Goal: Task Accomplishment & Management: Manage account settings

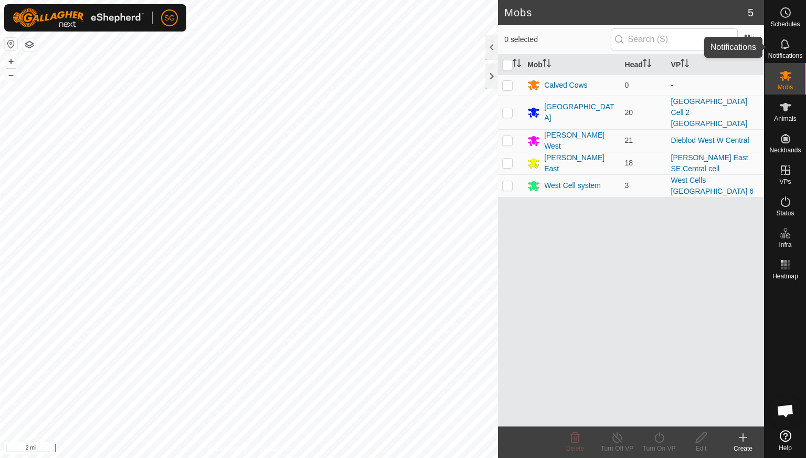
click at [787, 45] on icon at bounding box center [785, 44] width 8 height 10
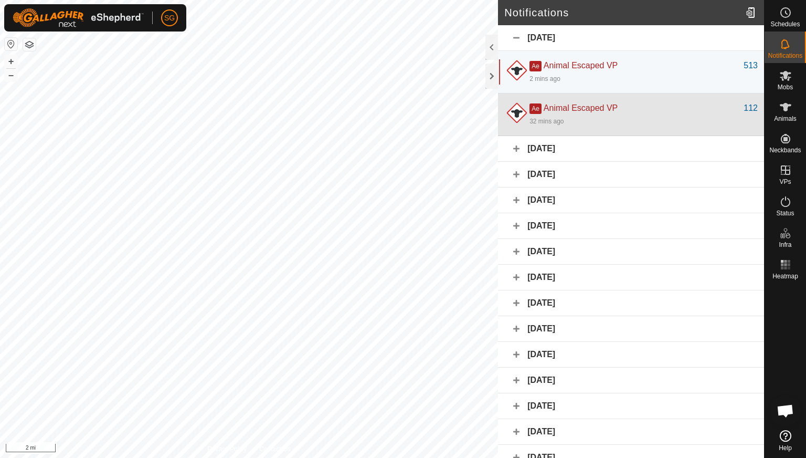
click at [569, 113] on div "Ae Animal Escaped VP" at bounding box center [636, 108] width 214 height 13
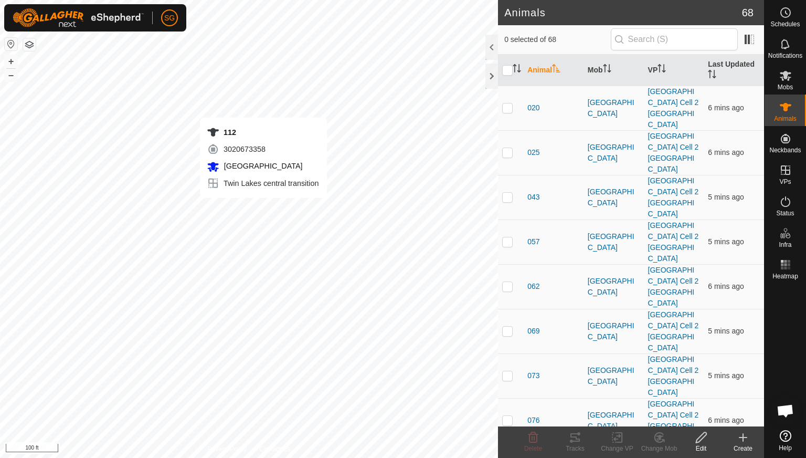
checkbox input "true"
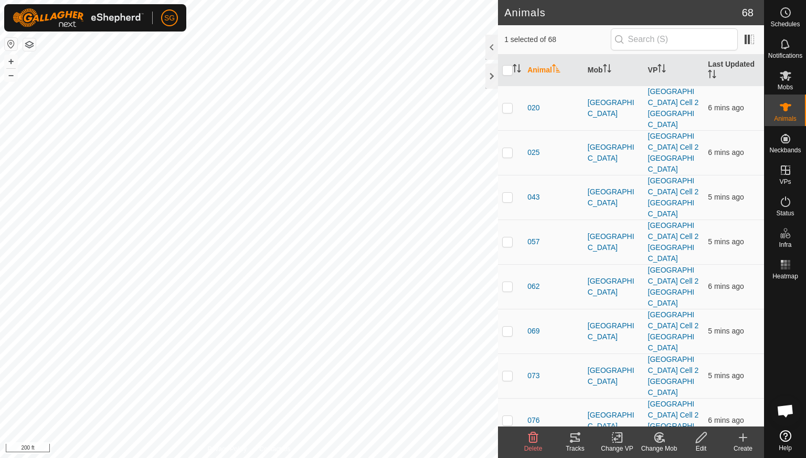
click at [576, 437] on icon at bounding box center [574, 437] width 9 height 8
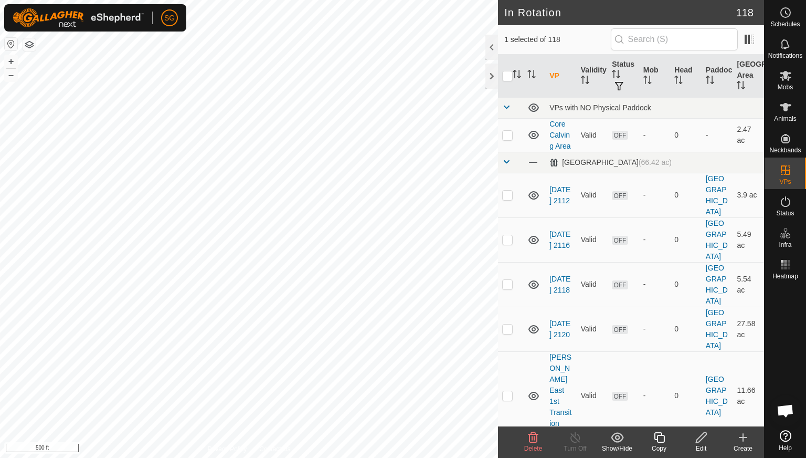
checkbox input "false"
checkbox input "true"
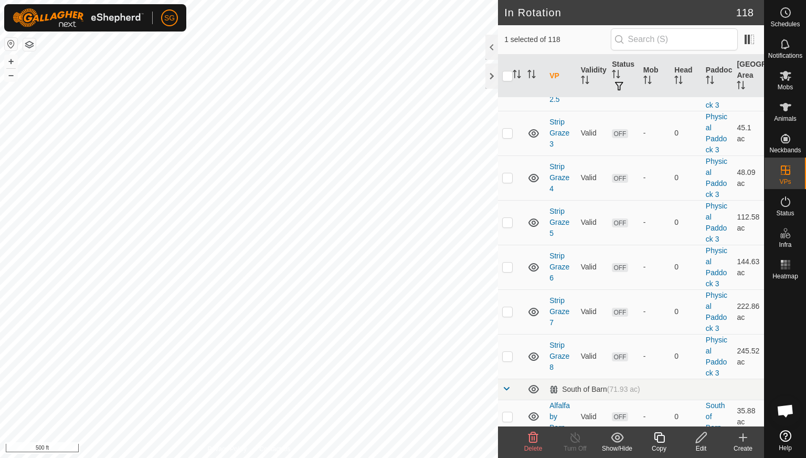
scroll to position [4827, 0]
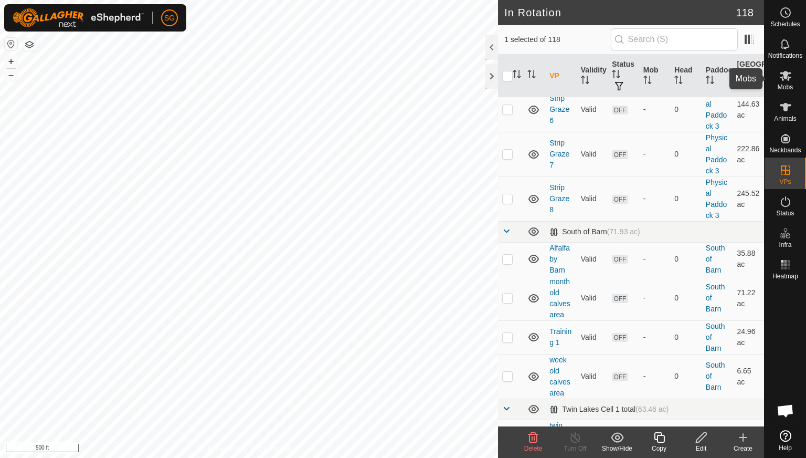
click at [785, 77] on icon at bounding box center [786, 76] width 12 height 10
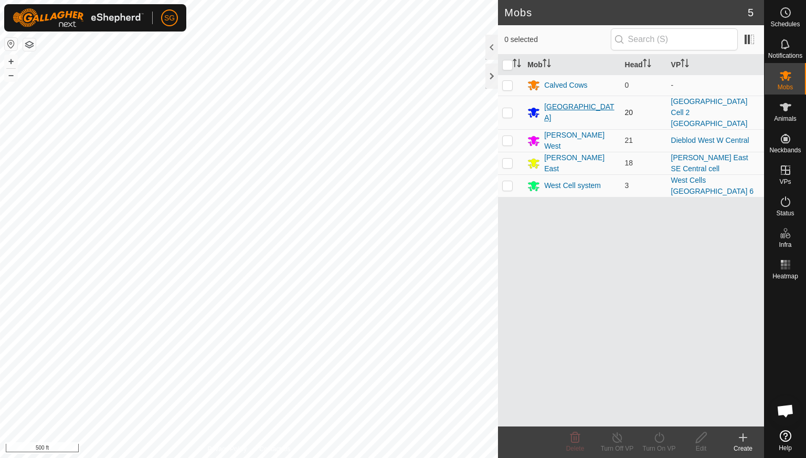
click at [572, 105] on div "[GEOGRAPHIC_DATA]" at bounding box center [580, 112] width 72 height 22
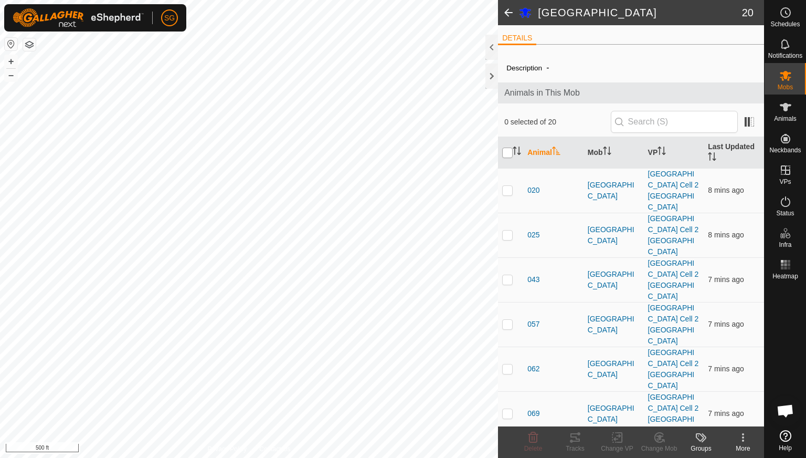
click at [509, 156] on input "checkbox" at bounding box center [507, 152] width 10 height 10
checkbox input "true"
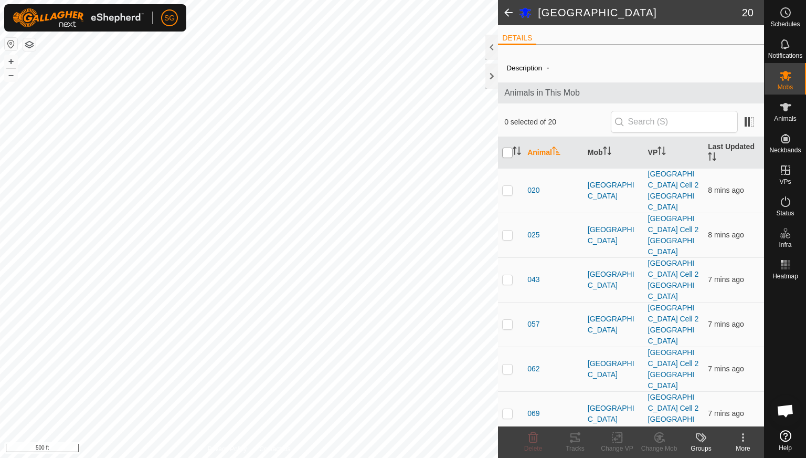
checkbox input "true"
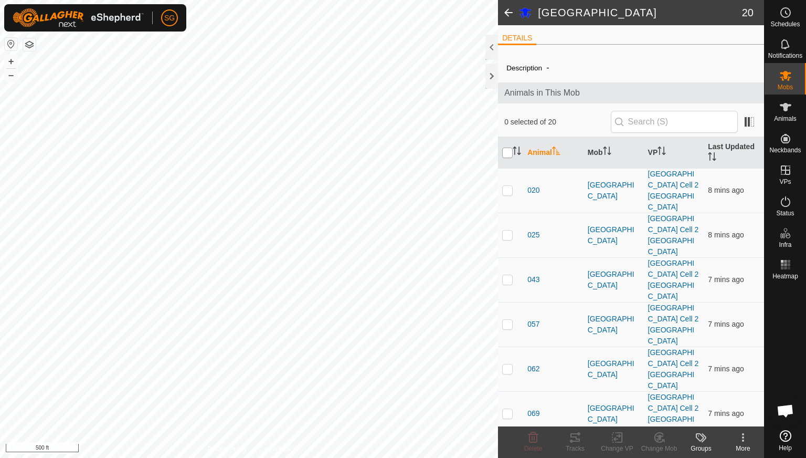
checkbox input "true"
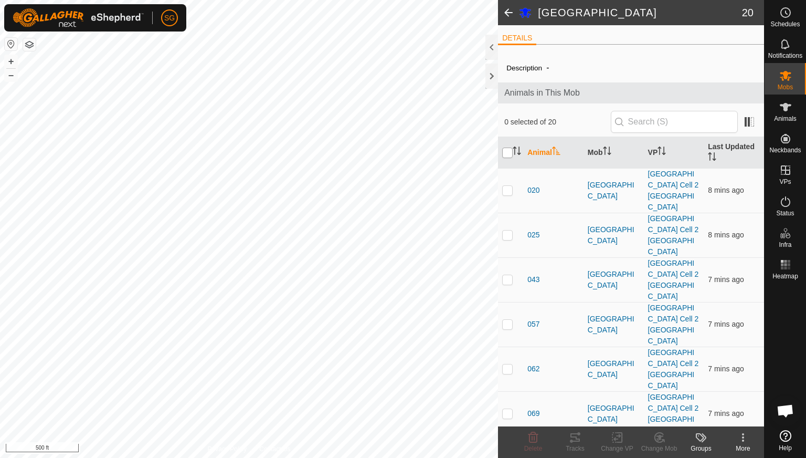
checkbox input "true"
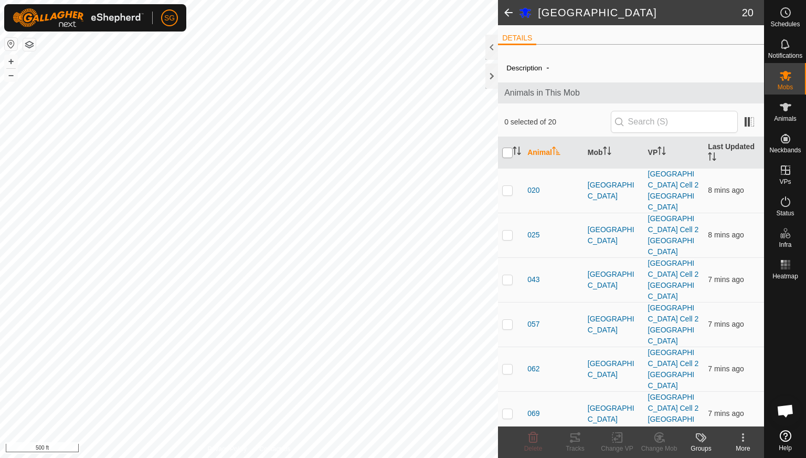
checkbox input "true"
click at [620, 439] on icon at bounding box center [617, 437] width 13 height 13
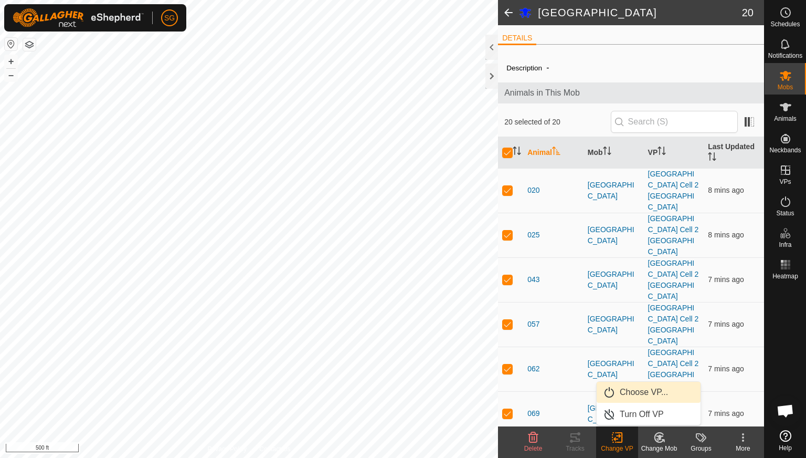
click at [636, 391] on link "Choose VP..." at bounding box center [649, 391] width 104 height 21
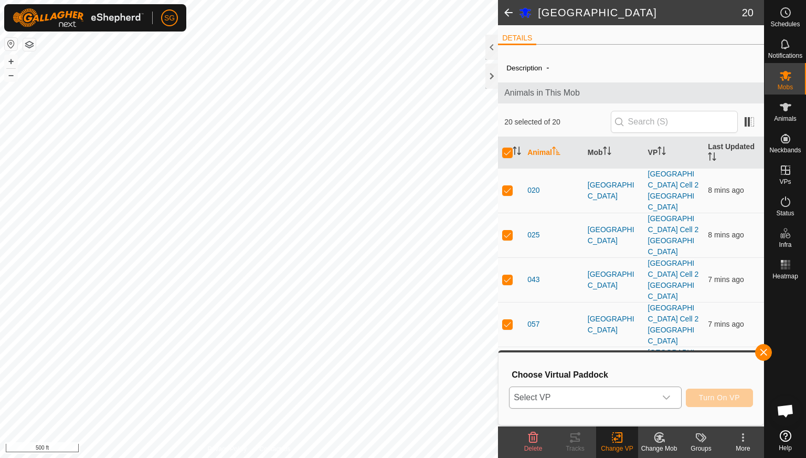
click at [617, 395] on span "Select VP" at bounding box center [582, 397] width 146 height 21
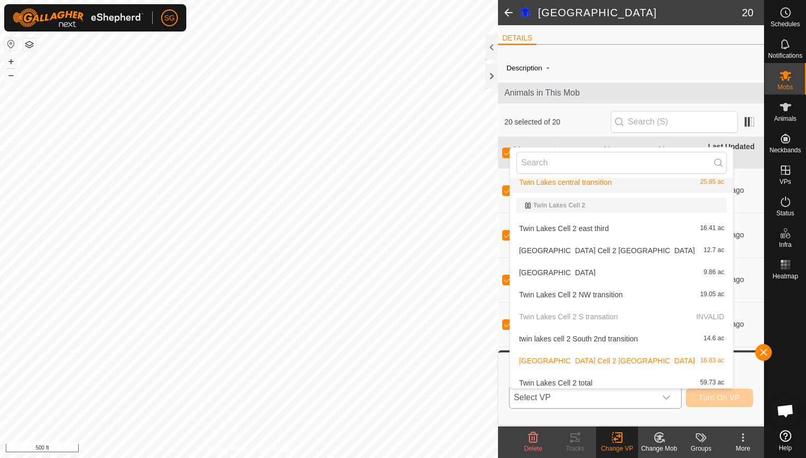
scroll to position [2112, 0]
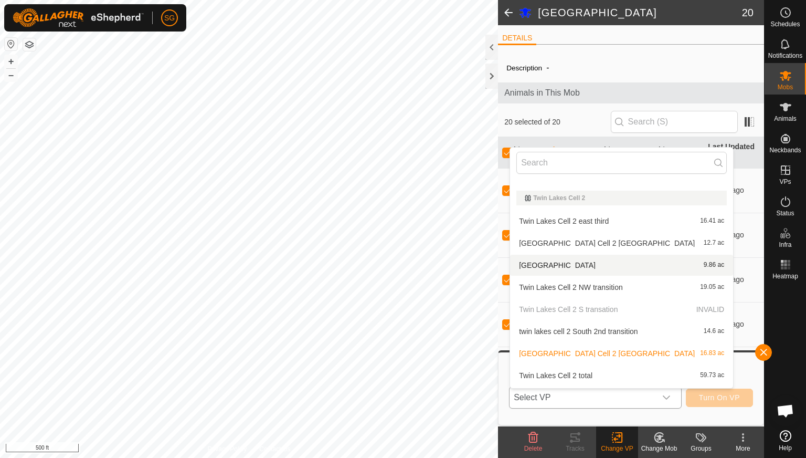
click at [582, 264] on li "[GEOGRAPHIC_DATA] 9.86 ac" at bounding box center [621, 264] width 223 height 21
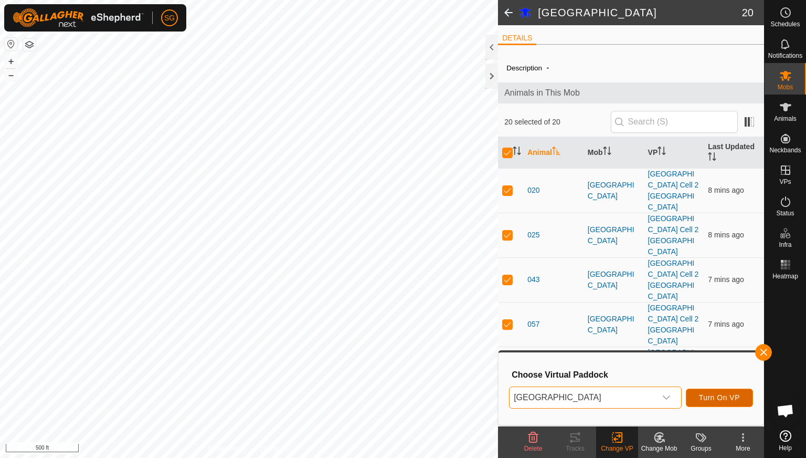
click at [709, 393] on span "Turn On VP" at bounding box center [719, 397] width 41 height 8
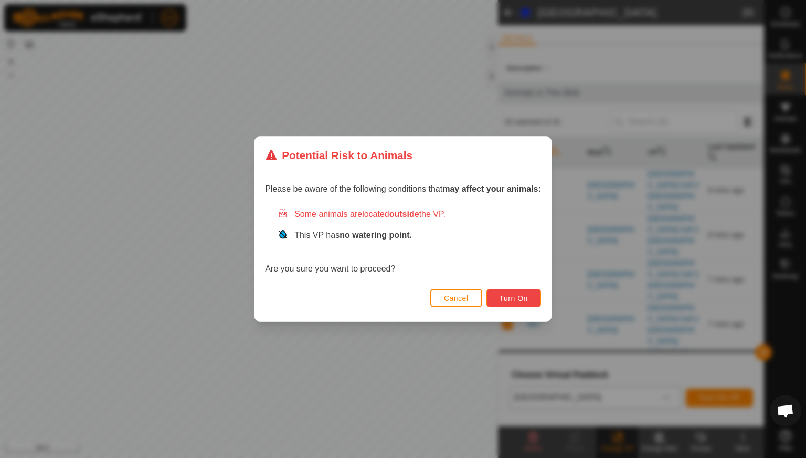
click at [526, 301] on span "Turn On" at bounding box center [513, 298] width 28 height 8
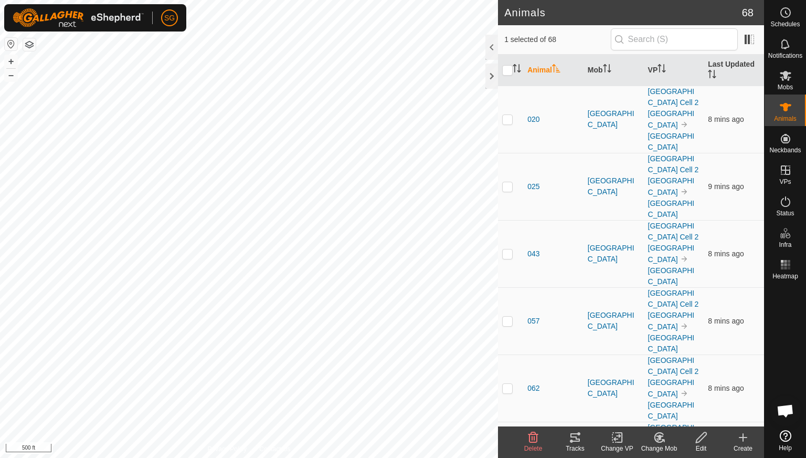
click at [577, 441] on icon at bounding box center [575, 437] width 13 height 13
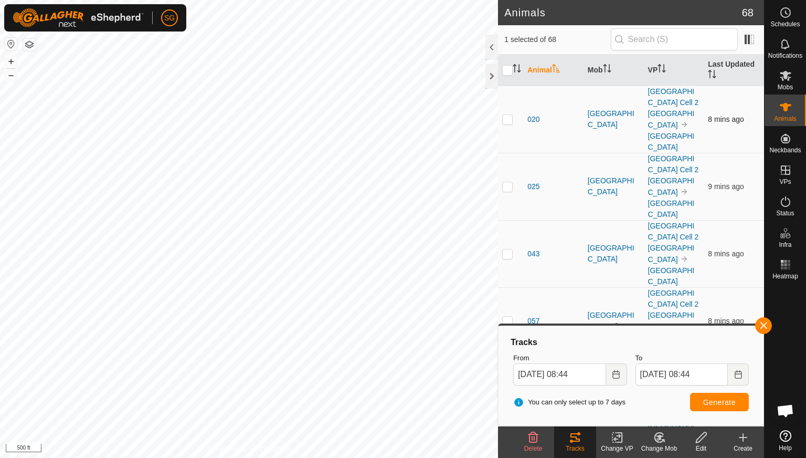
scroll to position [315, 0]
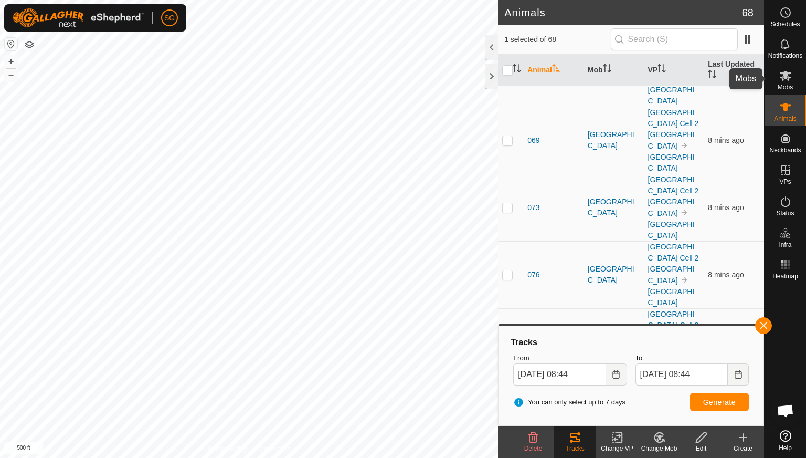
click at [787, 71] on icon at bounding box center [785, 75] width 13 height 13
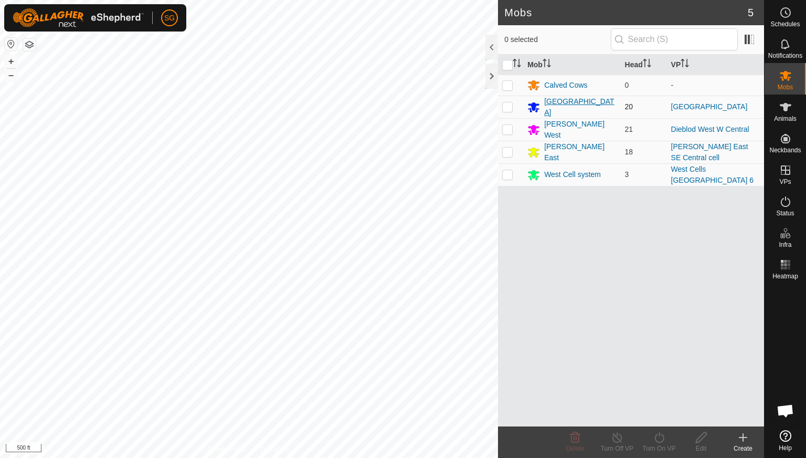
click at [554, 106] on div "[GEOGRAPHIC_DATA]" at bounding box center [580, 107] width 72 height 22
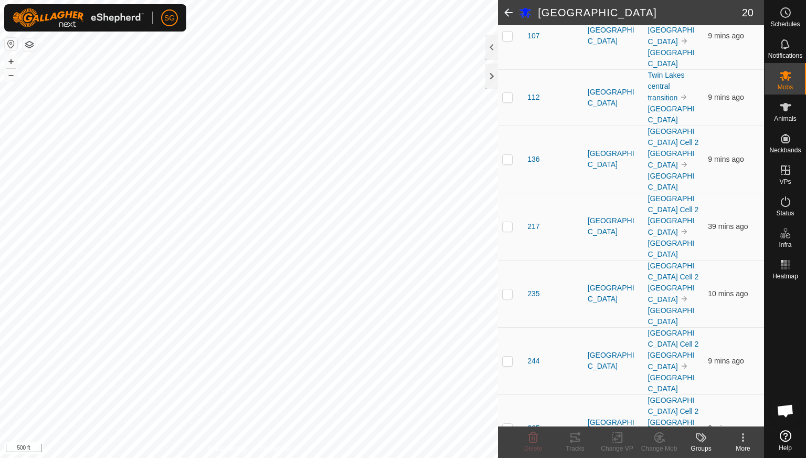
scroll to position [871, 0]
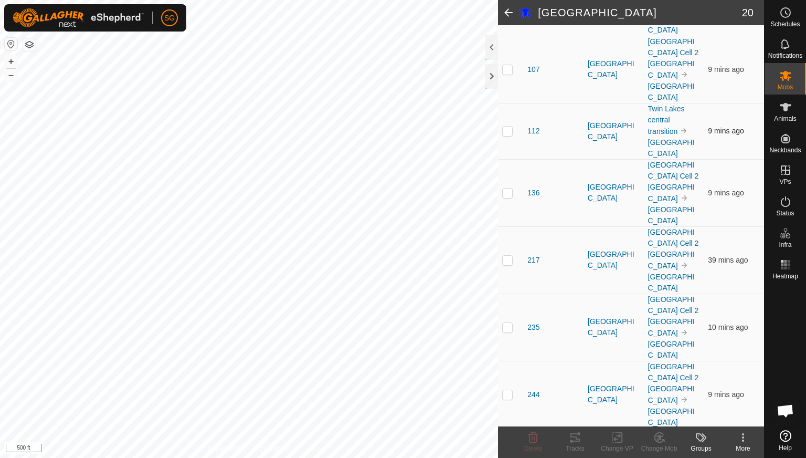
click at [504, 135] on p-checkbox at bounding box center [507, 130] width 10 height 8
checkbox input "true"
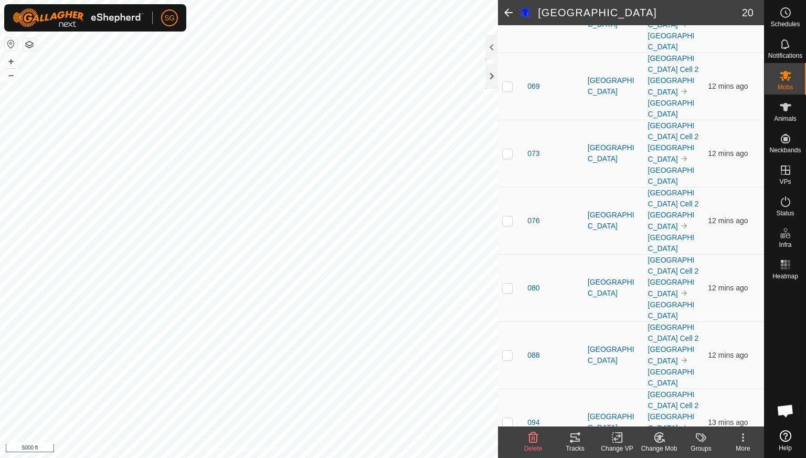
scroll to position [0, 0]
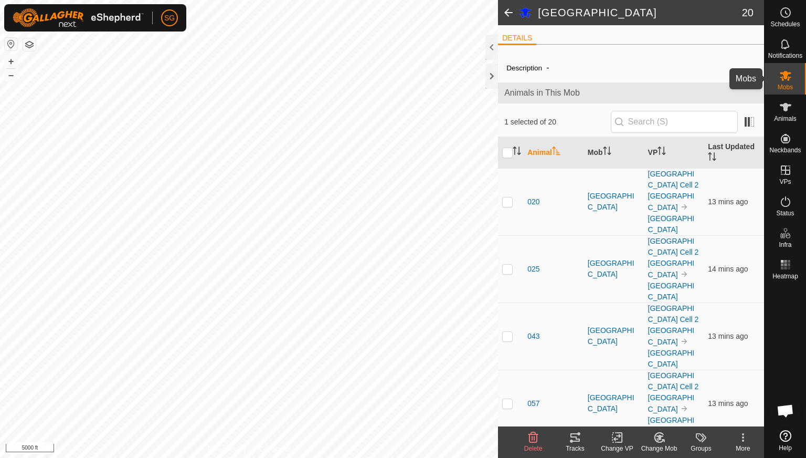
click at [788, 78] on icon at bounding box center [786, 76] width 12 height 10
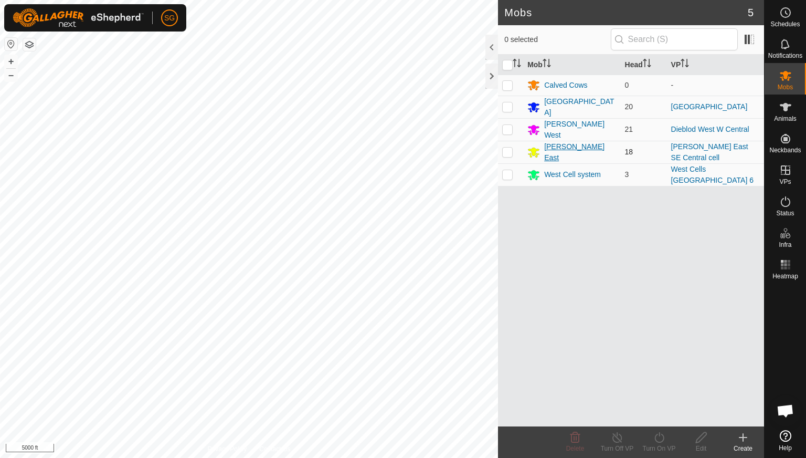
click at [557, 150] on div "[PERSON_NAME] East" at bounding box center [580, 152] width 72 height 22
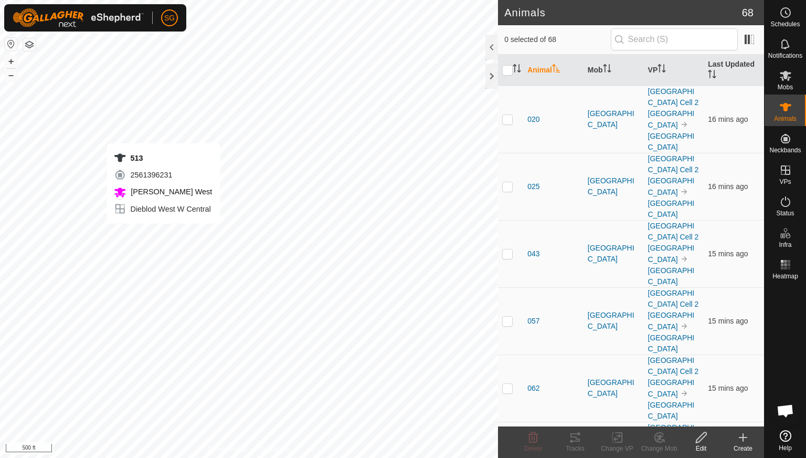
checkbox input "true"
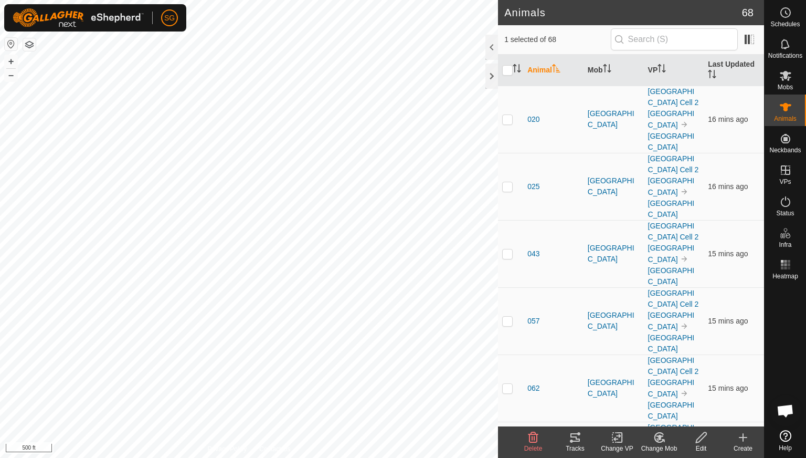
click at [575, 437] on icon at bounding box center [574, 437] width 9 height 8
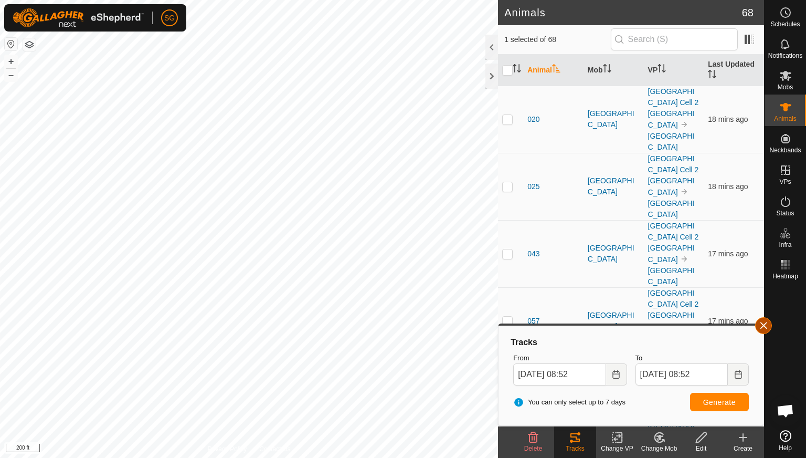
click at [764, 323] on button "button" at bounding box center [763, 325] width 17 height 17
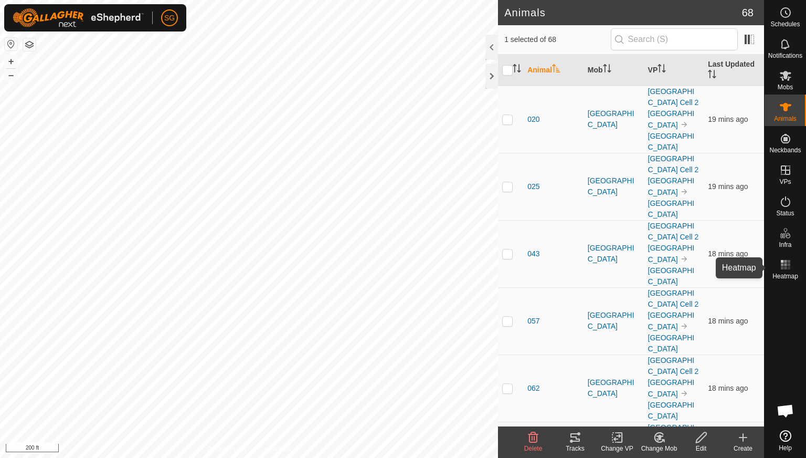
click at [782, 269] on rect at bounding box center [782, 268] width 3 height 3
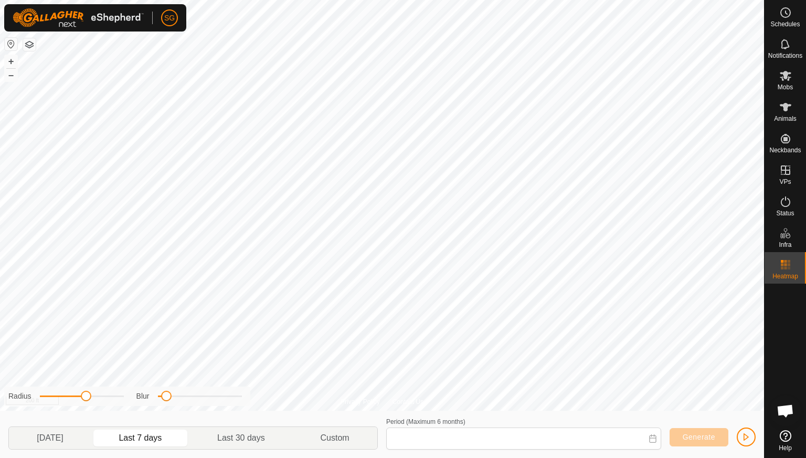
type input "[DATE] - [DATE]"
click at [787, 78] on icon at bounding box center [786, 76] width 12 height 10
